Goal: Information Seeking & Learning: Understand process/instructions

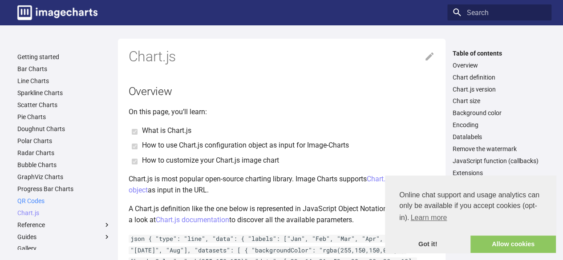
click at [20, 201] on link "QR Codes" at bounding box center [63, 201] width 93 height 8
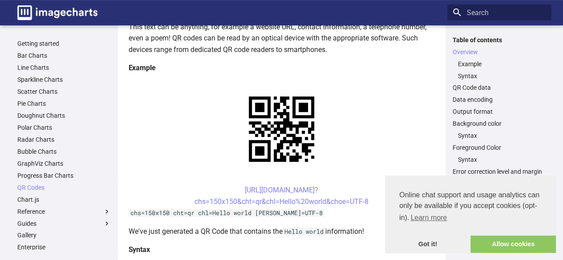
scroll to position [149, 0]
click at [187, 185] on center "https://image-charts.com/chart? chs=150x150&cht=qr&chl=Hello%20world&choe=UTF-8" at bounding box center [282, 196] width 306 height 23
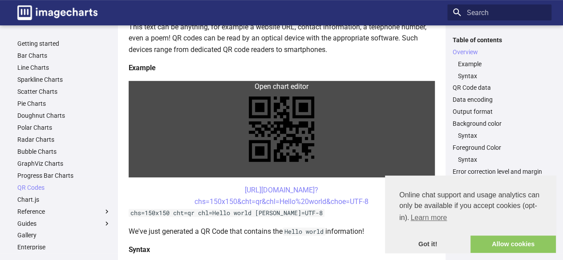
click at [149, 83] on link at bounding box center [282, 129] width 306 height 97
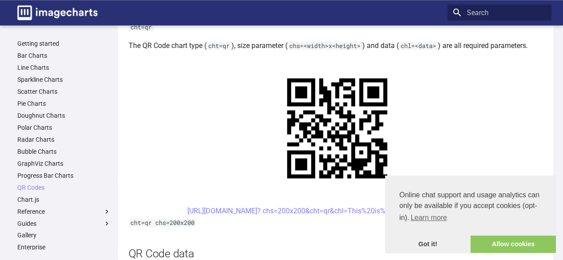
scroll to position [504, 0]
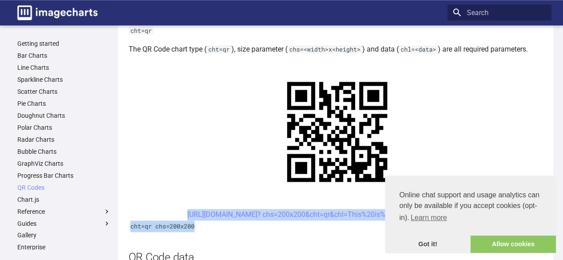
drag, startPoint x: 169, startPoint y: 86, endPoint x: 318, endPoint y: 100, distance: 148.8
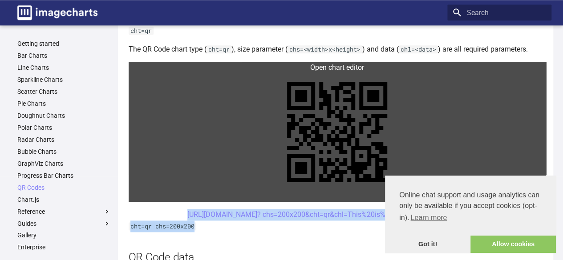
click at [279, 67] on link at bounding box center [337, 132] width 417 height 140
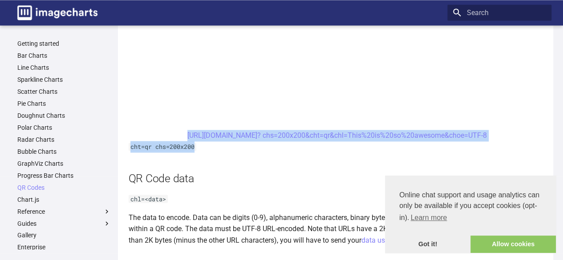
scroll to position [672, 0]
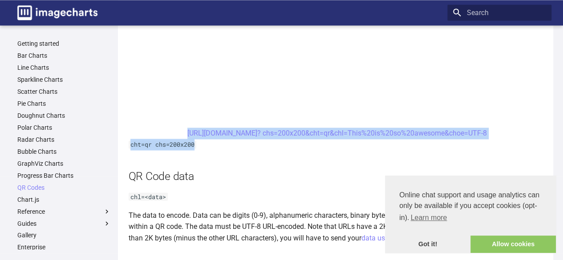
drag, startPoint x: 167, startPoint y: 133, endPoint x: 351, endPoint y: 145, distance: 185.0
click at [153, 132] on center "[URL][DOMAIN_NAME]? chs=200x200&cht=qr&chl=This%20is%20so%20awesome&choe=UTF-8" at bounding box center [337, 134] width 417 height 12
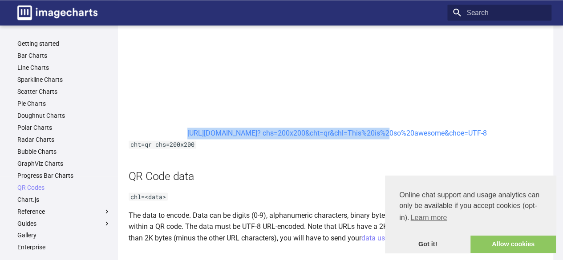
drag, startPoint x: 163, startPoint y: 132, endPoint x: 358, endPoint y: 136, distance: 194.9
click at [358, 136] on center "[URL][DOMAIN_NAME]? chs=200x200&cht=qr&chl=This%20is%20so%20awesome&choe=UTF-8" at bounding box center [337, 134] width 417 height 12
copy link "https://image-charts.com/chart? chs=200x200&cht=qr&chl"
drag, startPoint x: 504, startPoint y: 134, endPoint x: 166, endPoint y: 135, distance: 337.6
click at [166, 135] on center "[URL][DOMAIN_NAME]? chs=200x200&cht=qr&chl=This%20is%20so%20awesome&choe=UTF-8" at bounding box center [337, 134] width 417 height 12
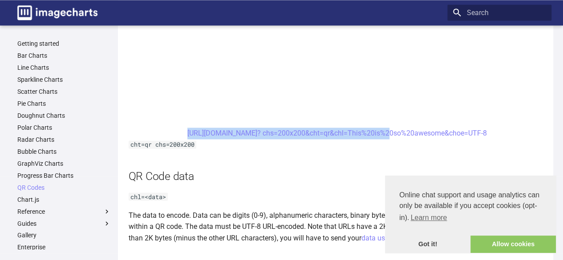
copy link "[URL][DOMAIN_NAME]? chs=200x200&cht=qr&chl=This%20is%20so%20awesome&choe=UTF-8"
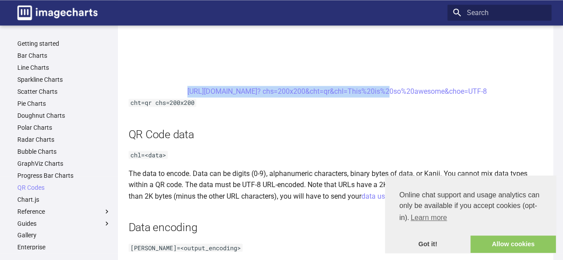
scroll to position [720, 0]
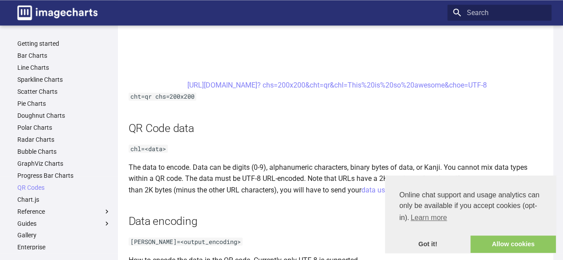
click at [247, 82] on link "[URL][DOMAIN_NAME]? chs=200x200&cht=qr&chl=This%20is%20so%20awesome&choe=UTF-8" at bounding box center [336, 85] width 299 height 8
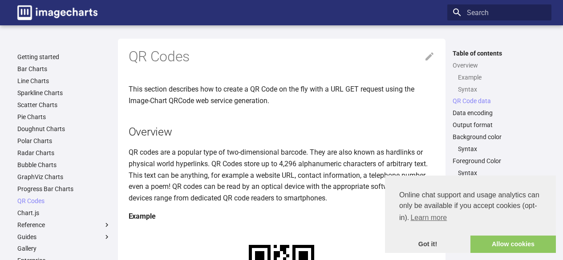
scroll to position [720, 0]
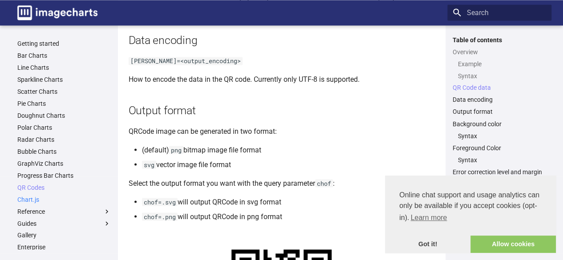
click at [29, 199] on link "Chart.js" at bounding box center [63, 200] width 93 height 8
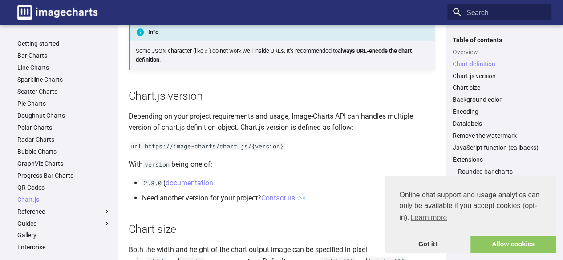
scroll to position [985, 0]
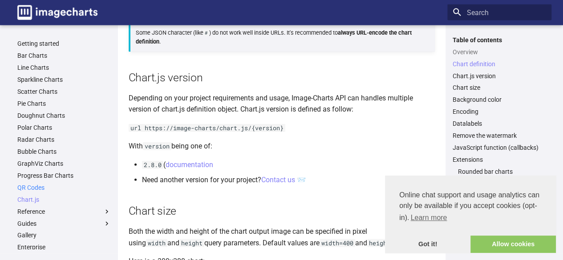
click at [29, 189] on link "QR Codes" at bounding box center [63, 188] width 93 height 8
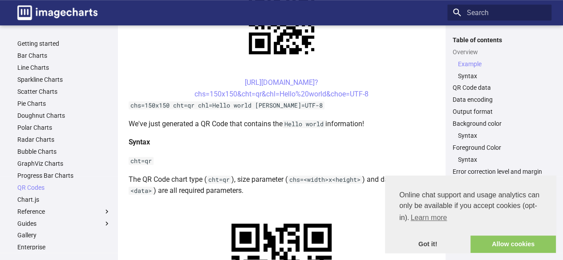
scroll to position [268, 0]
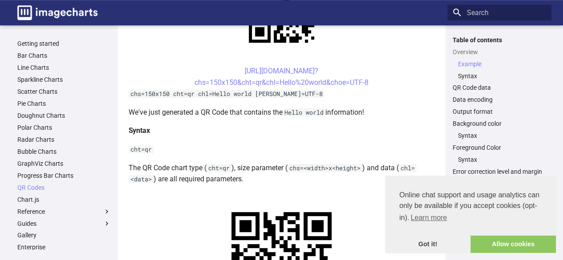
drag, startPoint x: 226, startPoint y: 69, endPoint x: 375, endPoint y: 80, distance: 150.2
click at [375, 80] on center "[URL][DOMAIN_NAME]? chs=150x150&cht=qr&chl=Hello%20world&choe=UTF-8" at bounding box center [282, 76] width 306 height 23
copy link "[URL][DOMAIN_NAME]? chs=150x150&cht=qr&chl=Hello%20world&choe=UTF-8"
